Goal: Task Accomplishment & Management: Use online tool/utility

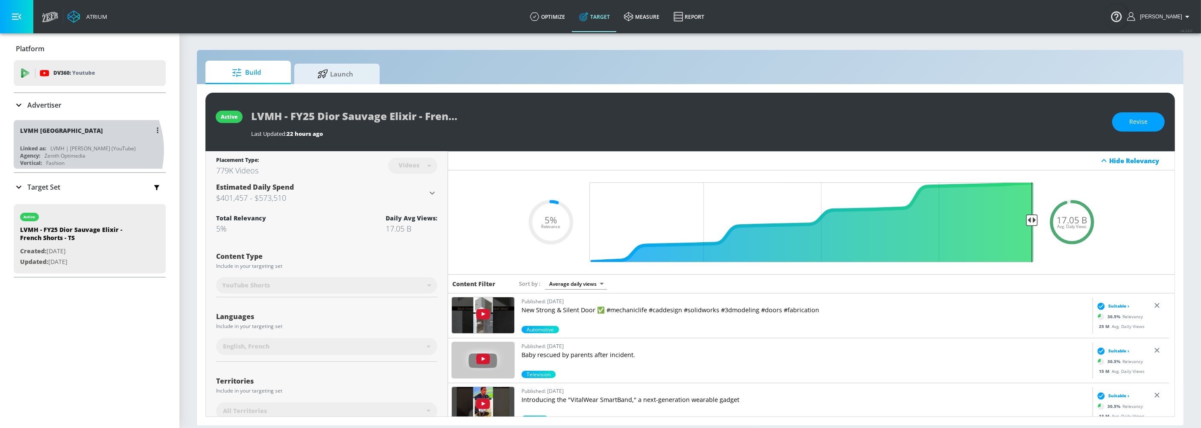
click at [71, 150] on div "LVMH | [PERSON_NAME] (YouTube)" at bounding box center [92, 148] width 85 height 7
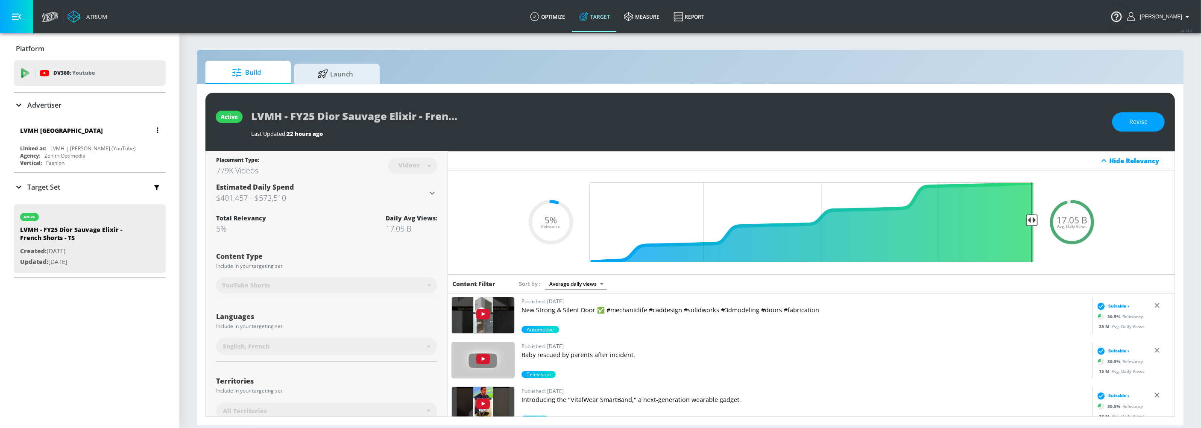
click at [71, 150] on div "LVMH | [PERSON_NAME] (YouTube)" at bounding box center [92, 148] width 85 height 7
click at [92, 138] on div "LVMH [GEOGRAPHIC_DATA]" at bounding box center [92, 130] width 144 height 21
click at [46, 107] on p "Advertiser" at bounding box center [44, 104] width 34 height 9
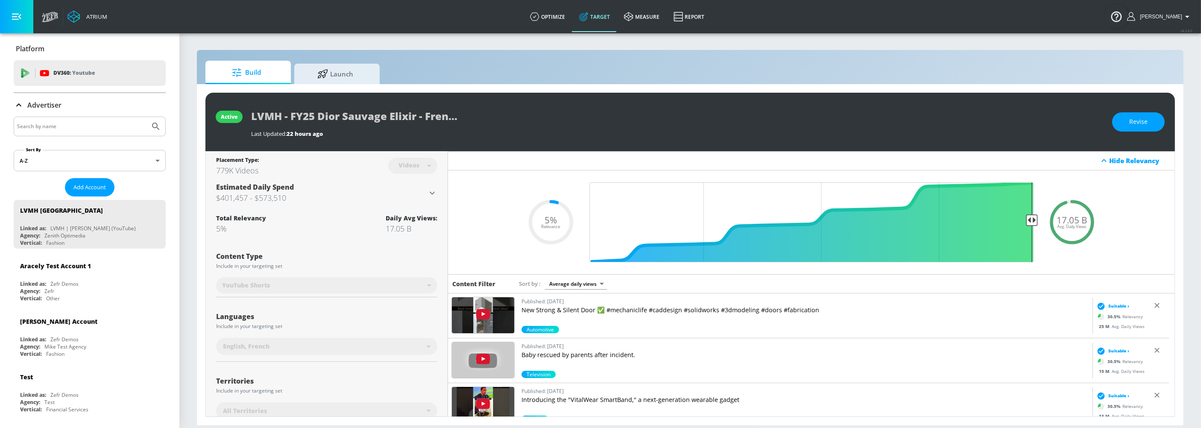
click at [83, 124] on input "Search by name" at bounding box center [81, 126] width 129 height 11
type input "LVMH"
click at [147, 117] on button "Submit Search" at bounding box center [156, 126] width 19 height 19
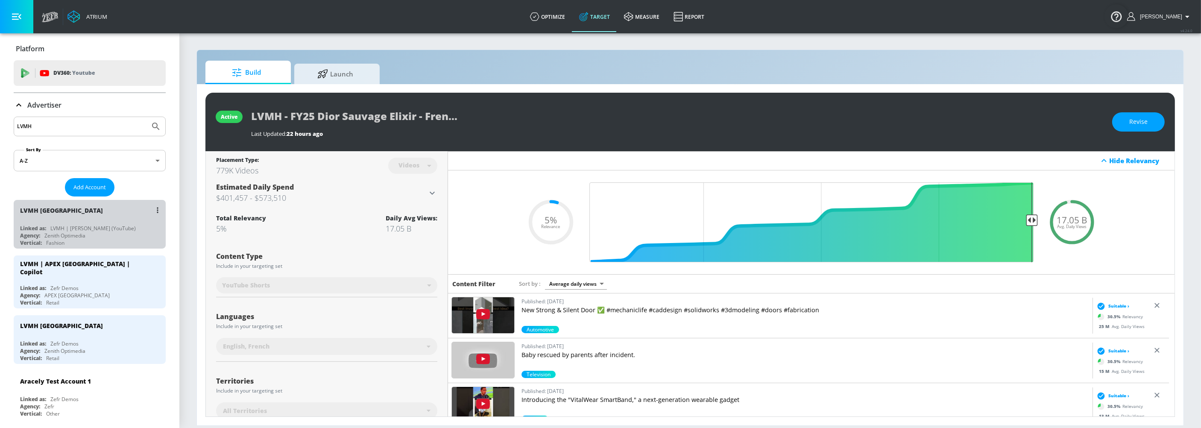
click at [107, 221] on div "LVMH Canada Linked as: LVMH | Christian Dior (YouTube) Agency: Zenith Optimedia…" at bounding box center [90, 224] width 152 height 49
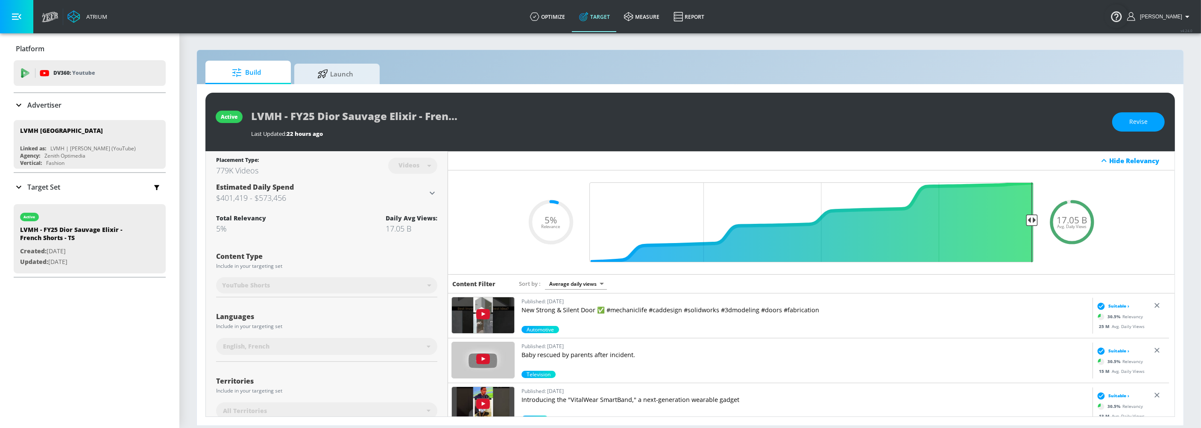
click at [290, 80] on link "Build" at bounding box center [247, 72] width 85 height 23
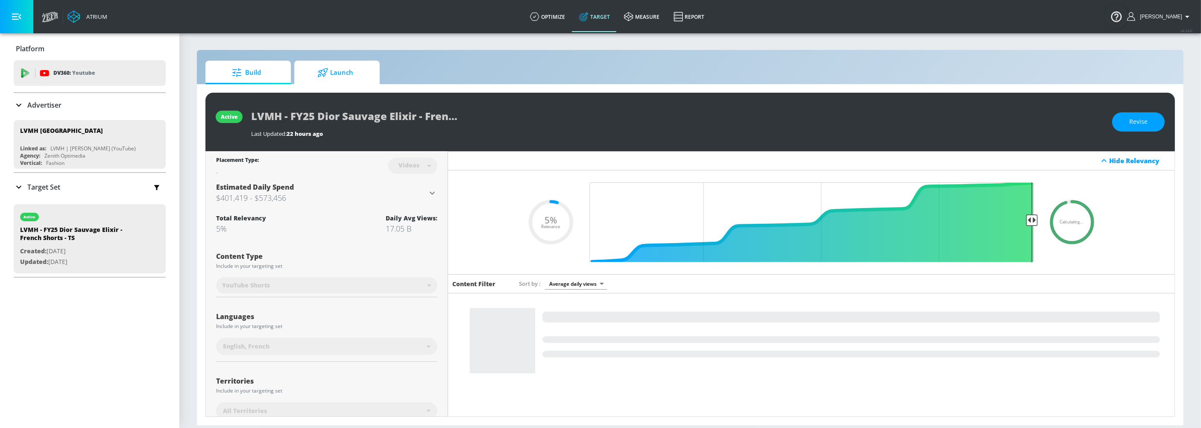
click at [336, 73] on span "Launch" at bounding box center [335, 72] width 65 height 21
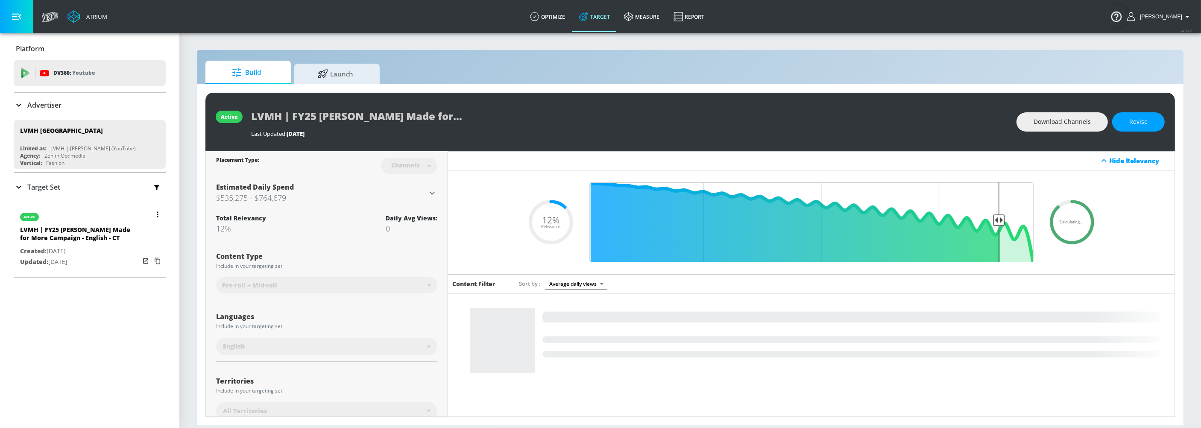
click at [152, 194] on button "button" at bounding box center [157, 187] width 18 height 18
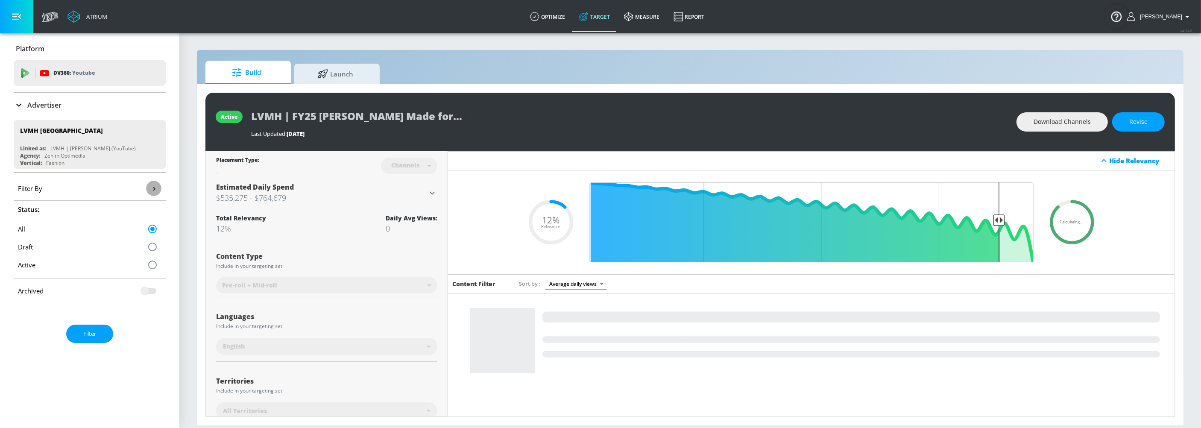
click at [146, 193] on button "button" at bounding box center [153, 188] width 15 height 15
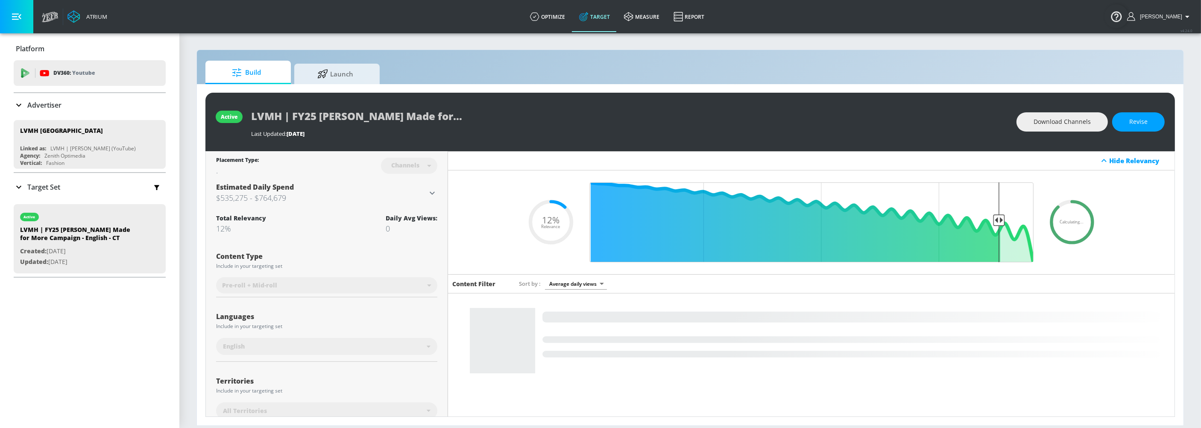
click at [37, 189] on p "Target Set" at bounding box center [43, 186] width 33 height 9
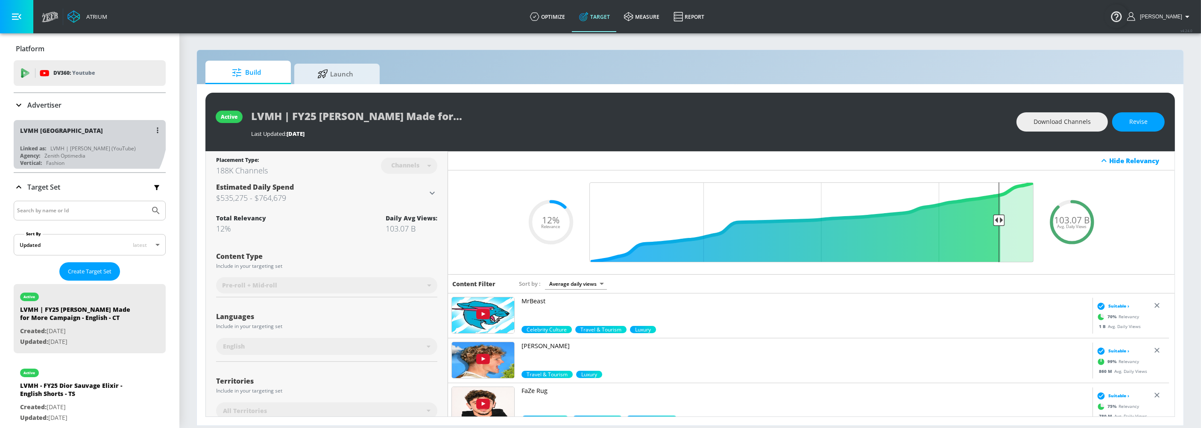
click at [86, 133] on div "LVMH [GEOGRAPHIC_DATA]" at bounding box center [92, 130] width 144 height 21
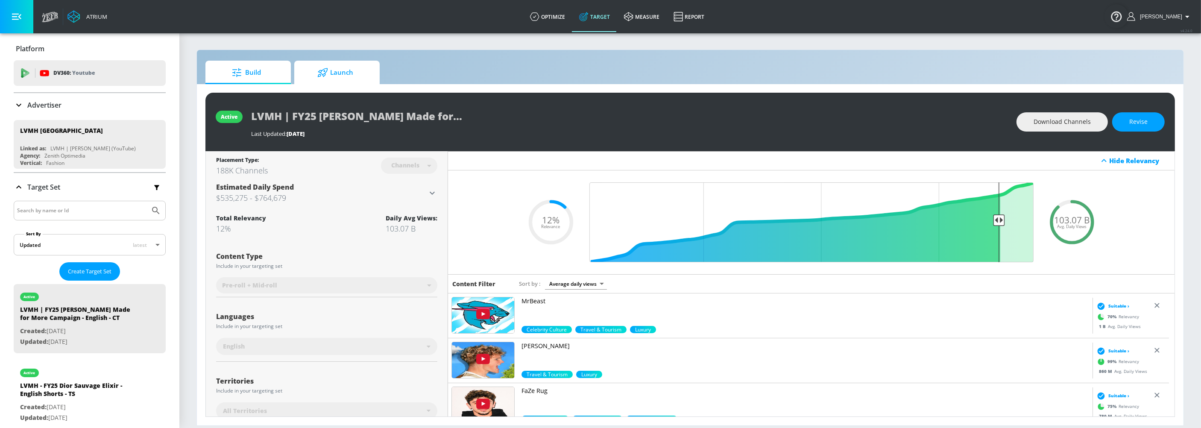
click at [369, 77] on link "Launch" at bounding box center [336, 72] width 85 height 23
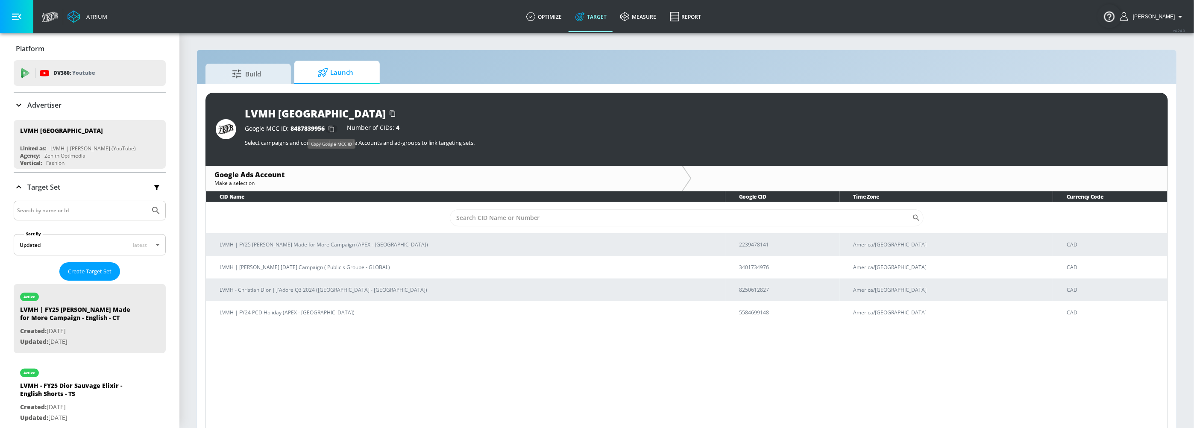
click at [330, 131] on icon "button" at bounding box center [331, 129] width 6 height 6
